Goal: Register for event/course

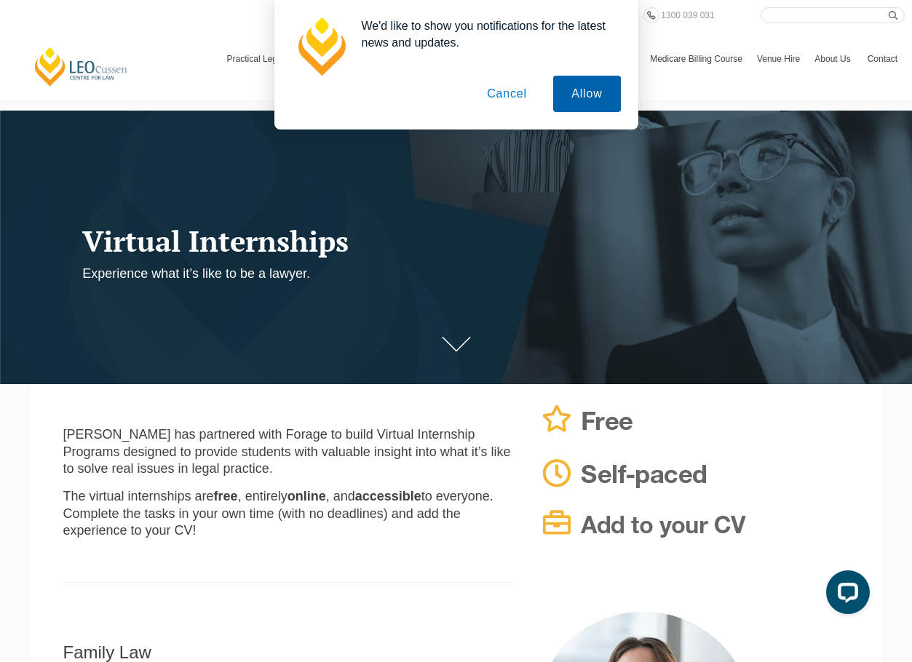
click at [586, 96] on button "Allow" at bounding box center [586, 94] width 67 height 36
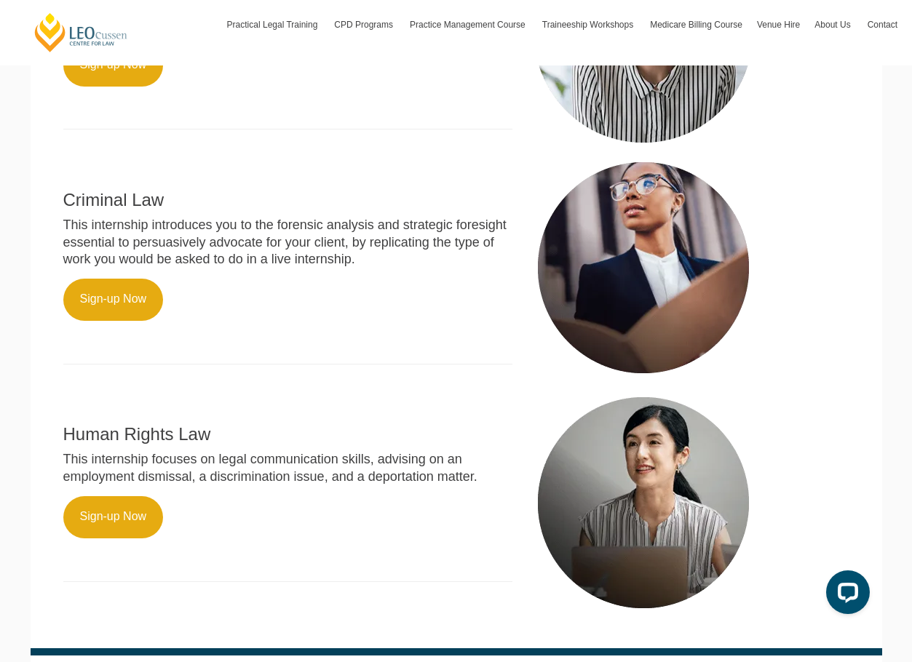
scroll to position [728, 0]
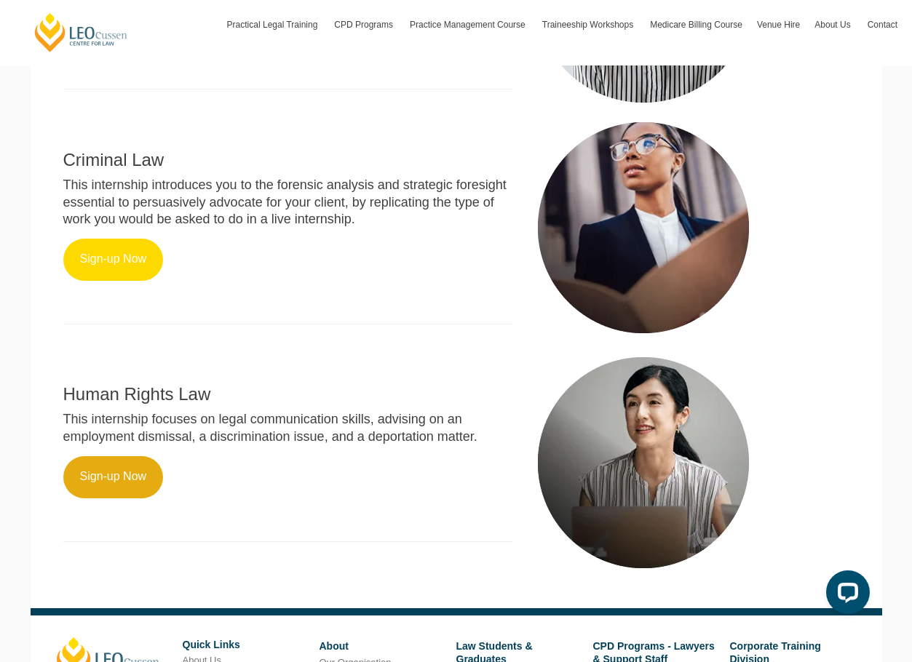
click at [108, 267] on link "Sign-up Now" at bounding box center [113, 260] width 100 height 42
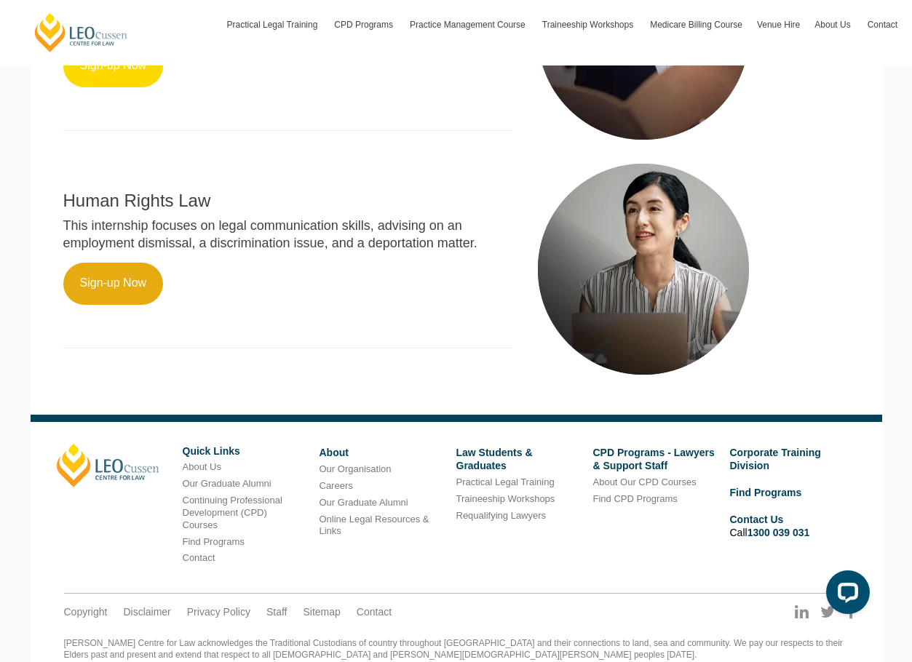
scroll to position [895, 0]
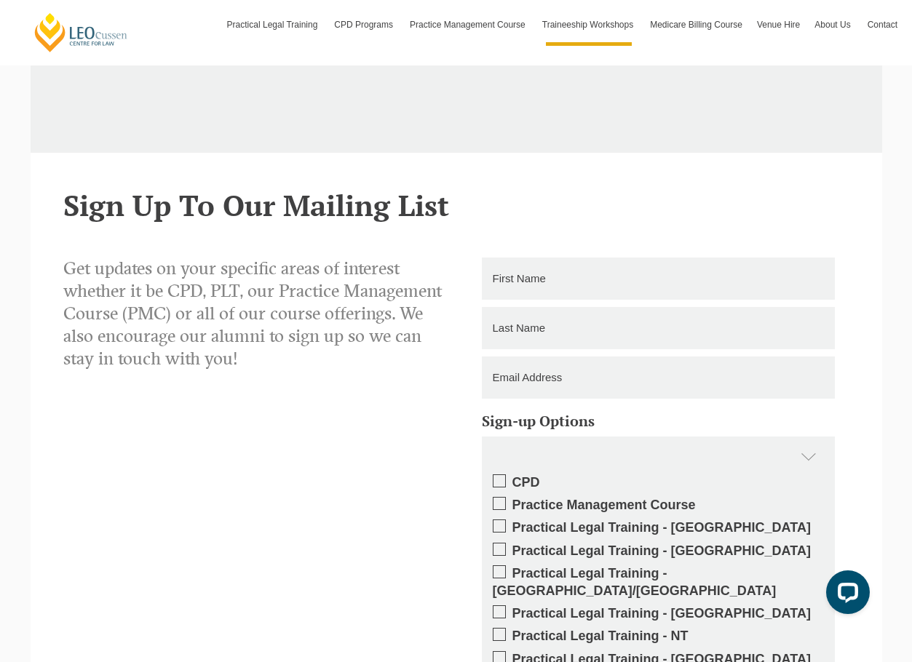
scroll to position [1165, 0]
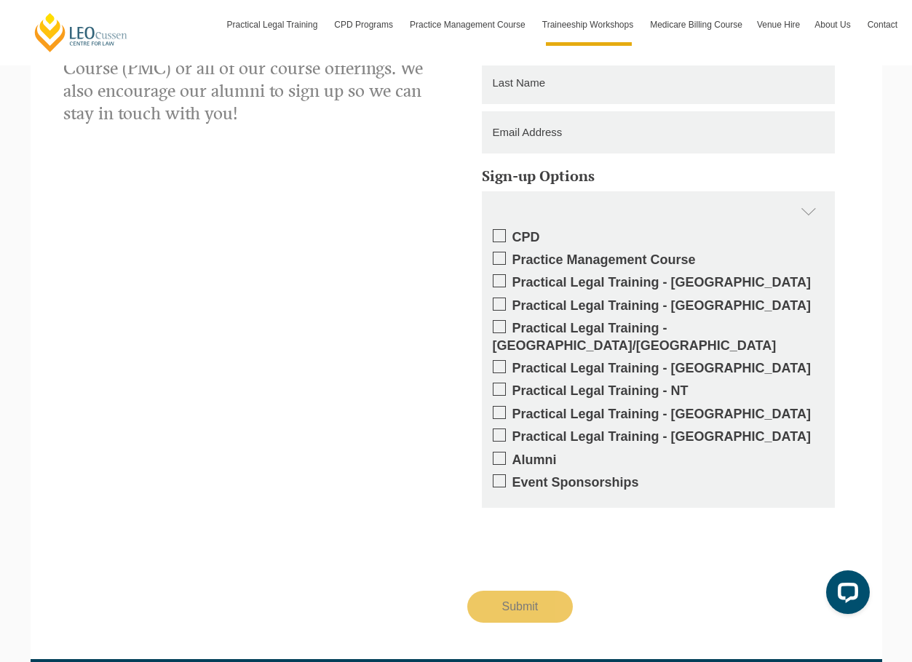
click at [556, 283] on label "Practical Legal Training - [GEOGRAPHIC_DATA]" at bounding box center [658, 282] width 331 height 17
click at [513, 277] on input "Practical Legal Training - [GEOGRAPHIC_DATA]" at bounding box center [513, 277] width 0 height 0
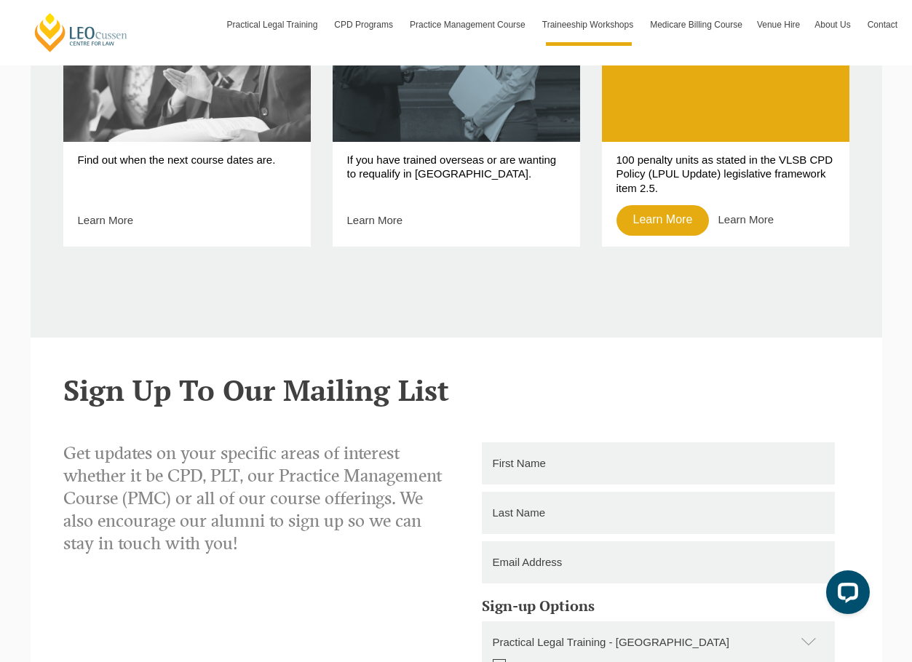
scroll to position [728, 0]
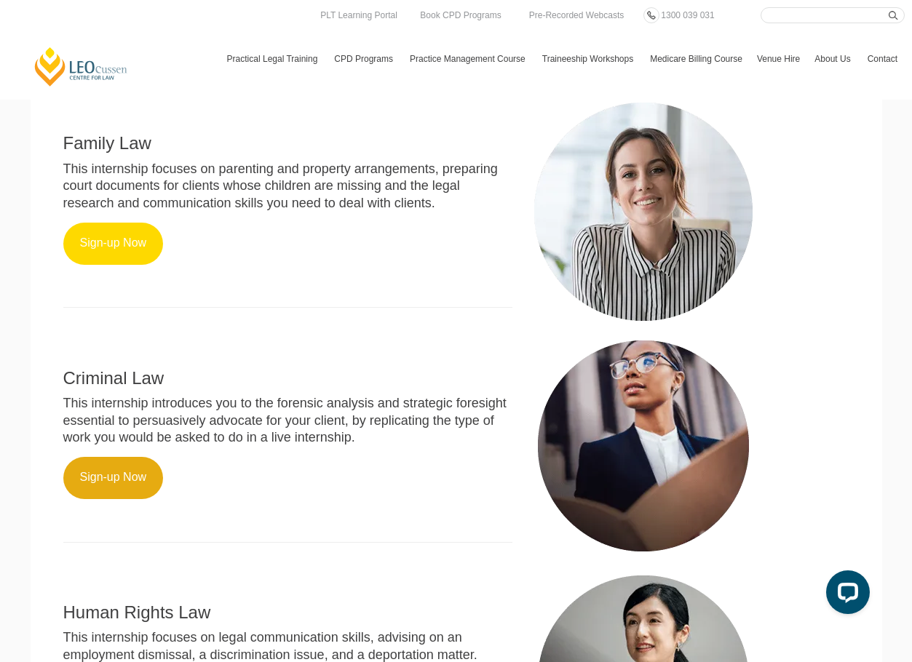
click at [108, 235] on link "Sign-up Now" at bounding box center [113, 244] width 100 height 42
click at [119, 242] on link "Sign-up Now" at bounding box center [113, 244] width 100 height 42
